Goal: Information Seeking & Learning: Learn about a topic

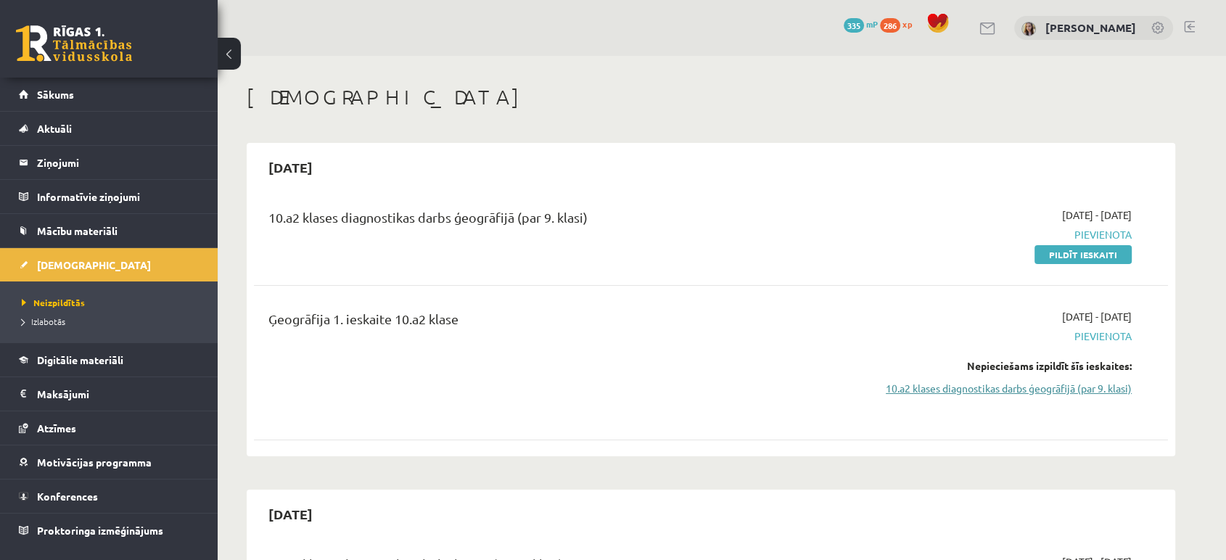
click at [965, 392] on link "10.a2 klases diagnostikas darbs ģeogrāfijā (par 9. klasi)" at bounding box center [994, 388] width 273 height 15
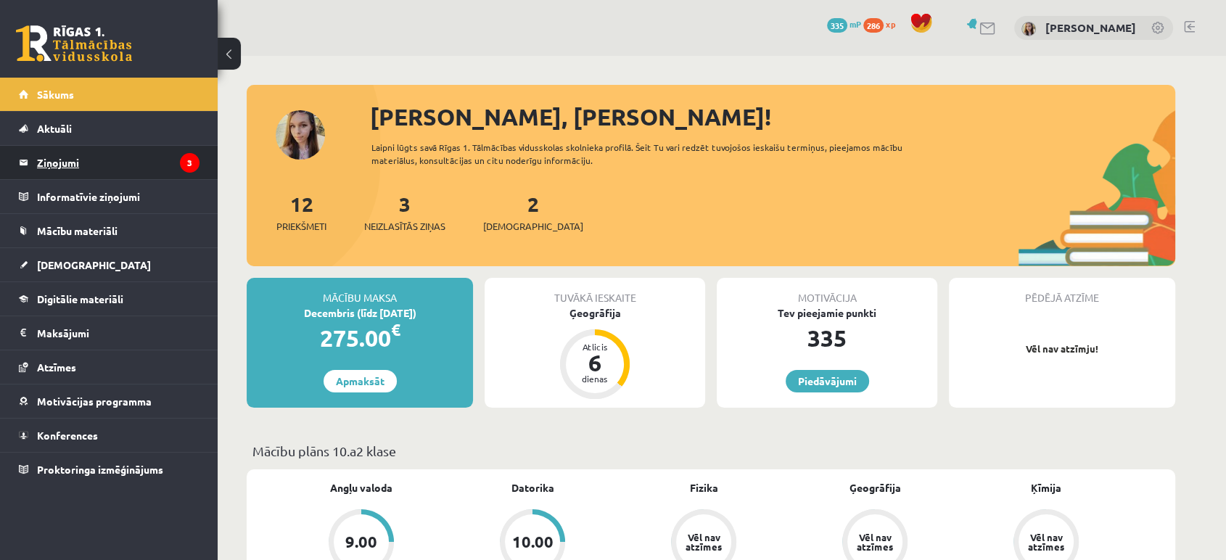
click at [67, 161] on legend "Ziņojumi 3" at bounding box center [118, 162] width 163 height 33
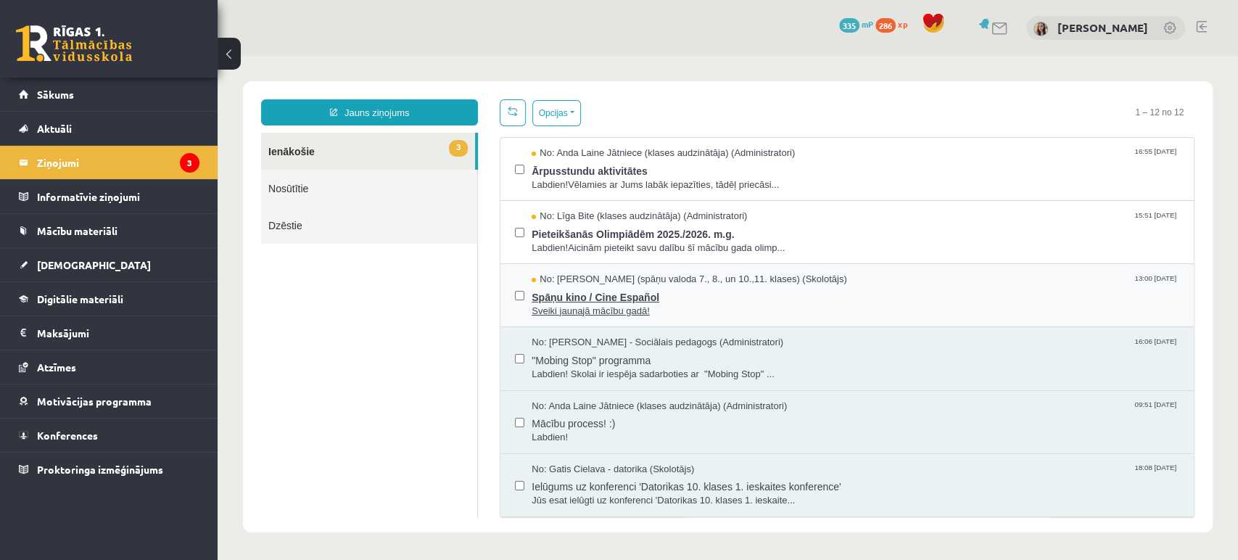
click at [590, 305] on span "Sveiki jaunajā mācību gadā!" at bounding box center [856, 312] width 648 height 14
click at [551, 237] on span "Pieteikšanās Olimpiādēm 2025./2026. m.g." at bounding box center [856, 232] width 648 height 18
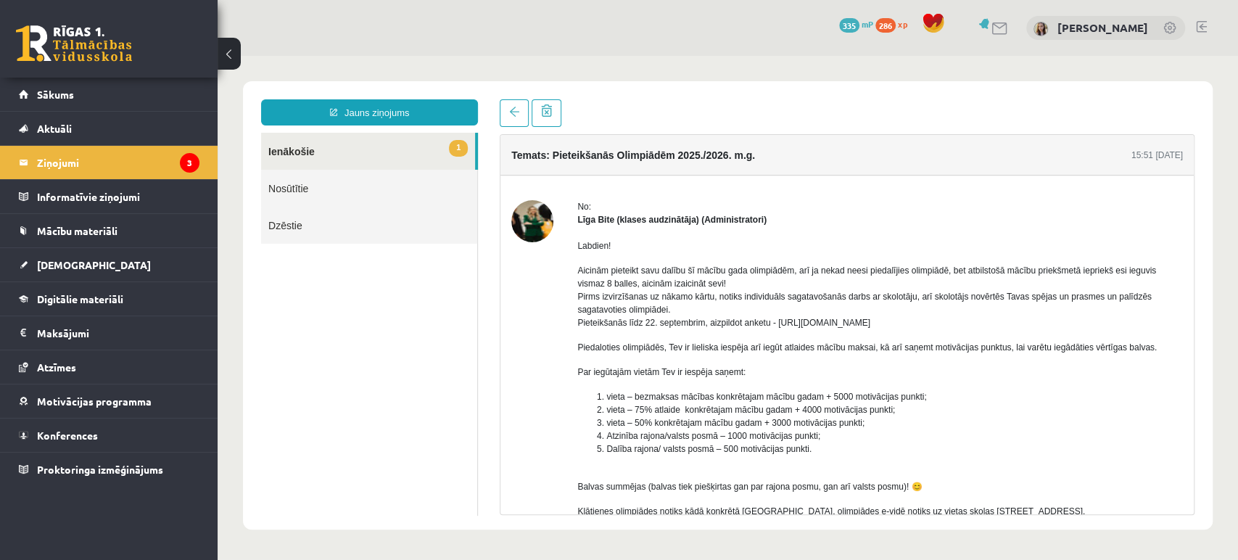
drag, startPoint x: 776, startPoint y: 324, endPoint x: 947, endPoint y: 324, distance: 171.2
click at [947, 324] on p "Aicinām pieteikt savu dalību šī mācību gada olimpiādēm, arī ja nekad neesi pied…" at bounding box center [880, 296] width 606 height 65
copy p "https://forms.gle/uvbsV5jHMTRw2rFV9"
click at [293, 149] on link "1 Ienākošie" at bounding box center [368, 151] width 214 height 37
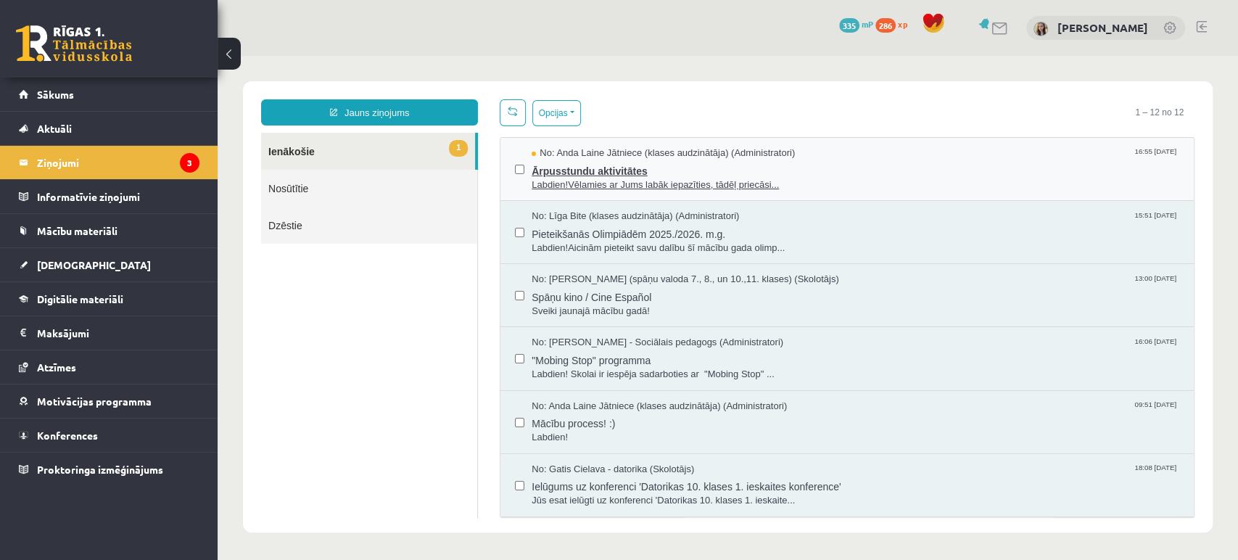
click at [660, 178] on span "Labdien!Vēlamies ar Jums labāk iepazīties, tādēļ priecāsi..." at bounding box center [856, 185] width 648 height 14
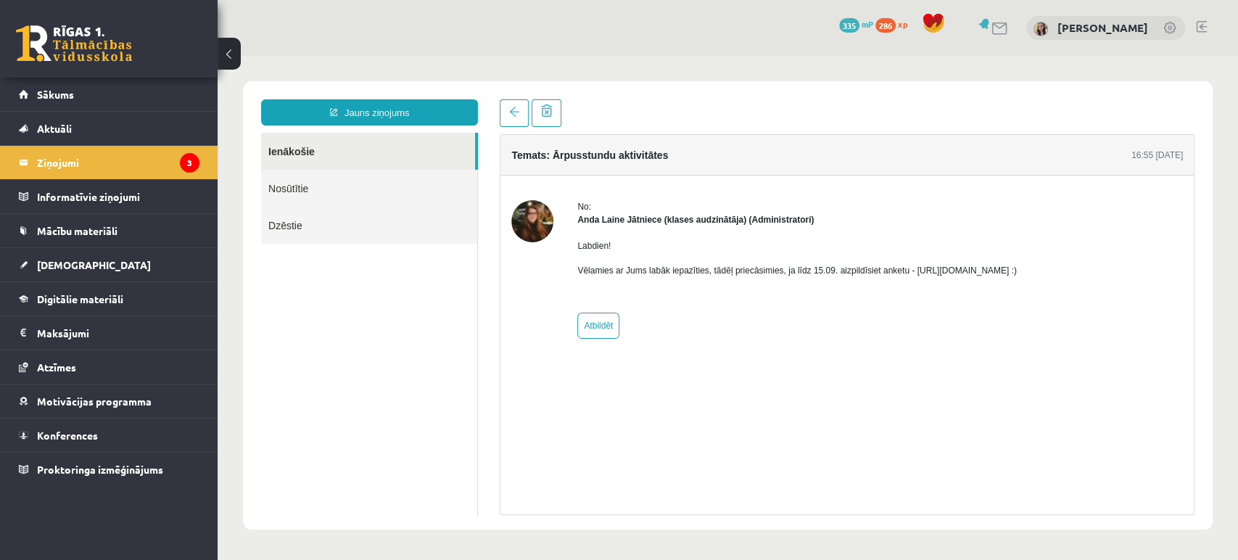
drag, startPoint x: 908, startPoint y: 267, endPoint x: 1065, endPoint y: 267, distance: 156.7
click at [1017, 267] on p "Vēlamies ar Jums labāk iepazīties, tādēļ priecāsimies, ja līdz 15.09. aizpildīs…" at bounding box center [797, 270] width 440 height 13
copy p "https://forms.gle/mVxkUEapGFxHM7hU7"
click at [60, 86] on link "Sākums" at bounding box center [109, 94] width 181 height 33
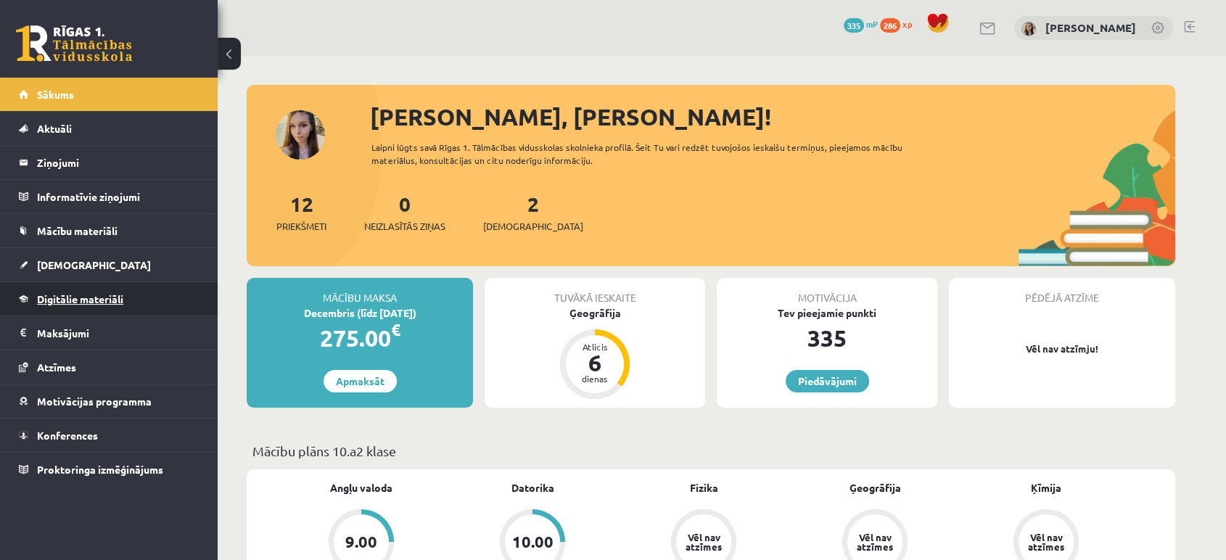
click at [118, 292] on span "Digitālie materiāli" at bounding box center [80, 298] width 86 height 13
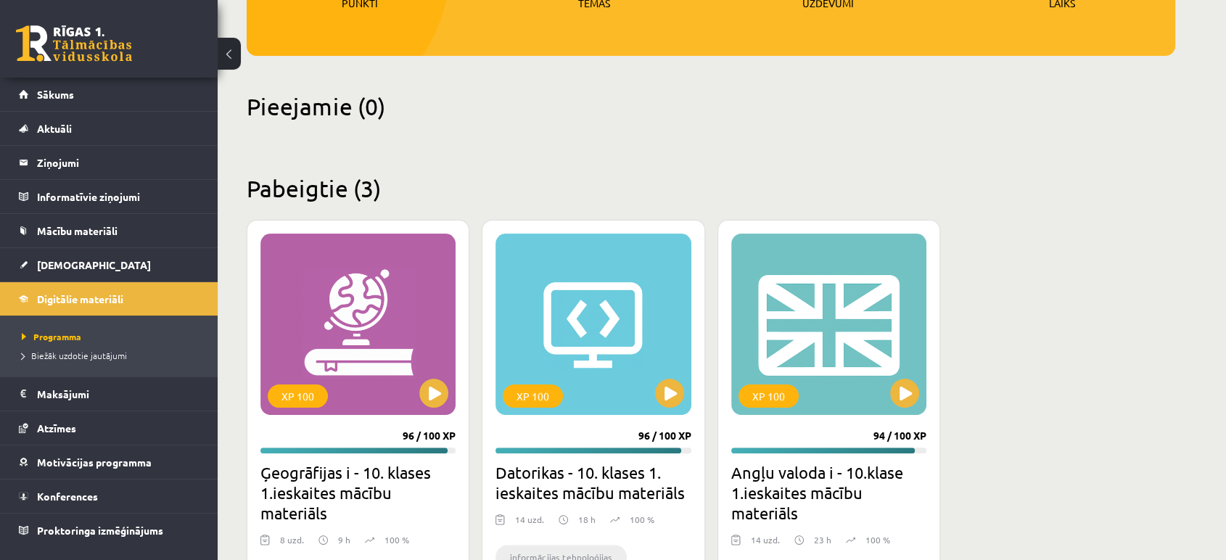
scroll to position [429, 0]
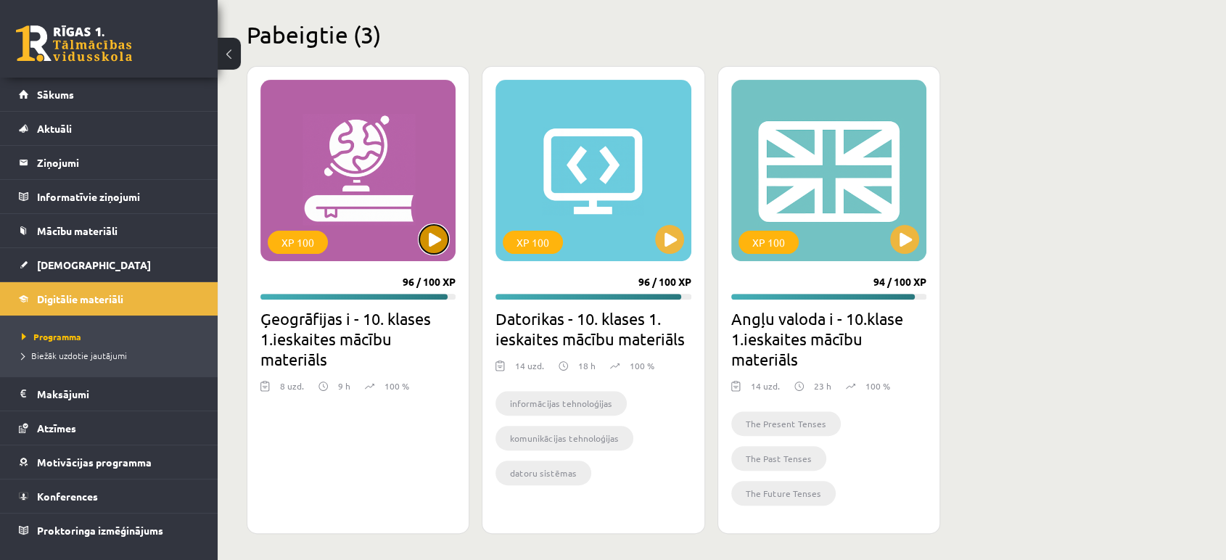
click at [433, 239] on button at bounding box center [433, 239] width 29 height 29
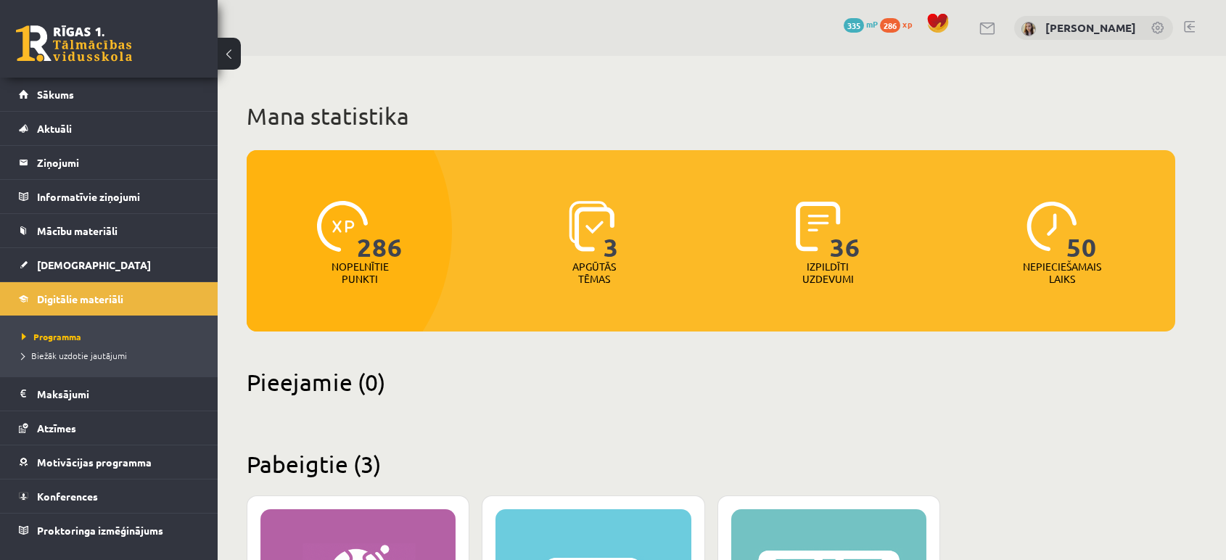
scroll to position [429, 0]
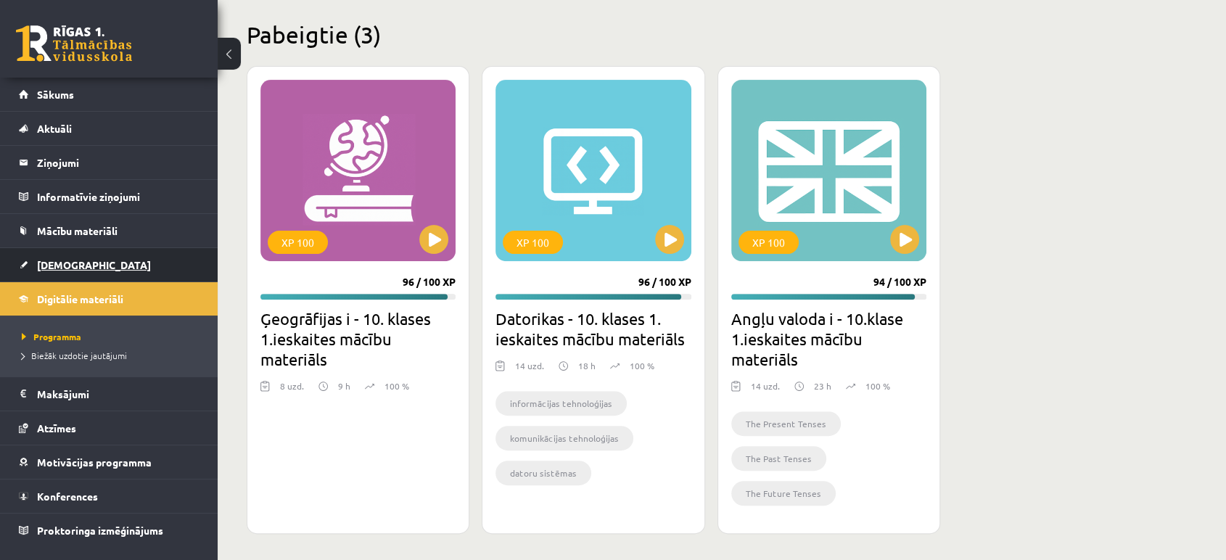
click at [66, 261] on span "[DEMOGRAPHIC_DATA]" at bounding box center [94, 264] width 114 height 13
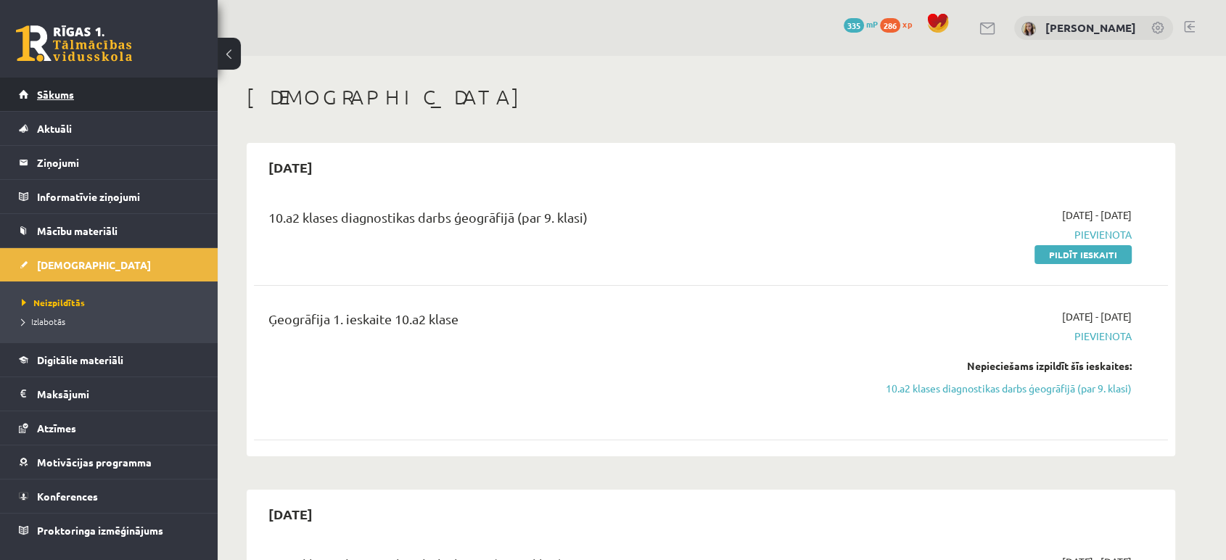
click at [37, 103] on link "Sākums" at bounding box center [109, 94] width 181 height 33
